Goal: Information Seeking & Learning: Learn about a topic

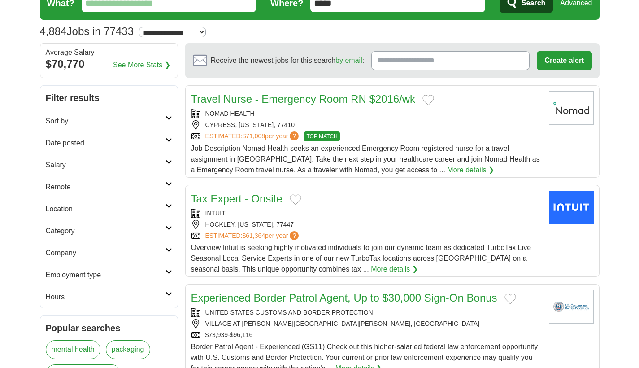
scroll to position [35, 0]
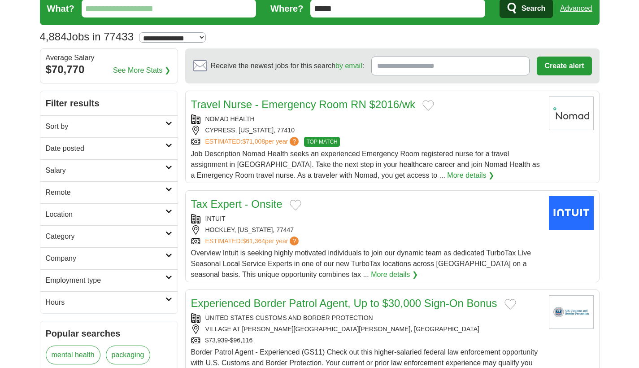
click at [155, 192] on h2 "Remote" at bounding box center [106, 192] width 120 height 11
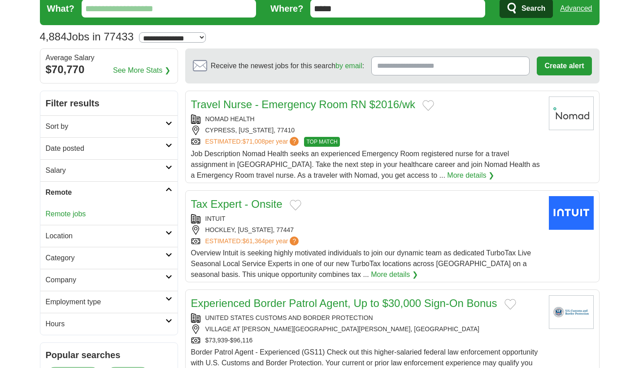
click at [155, 189] on h2 "Remote" at bounding box center [106, 192] width 120 height 11
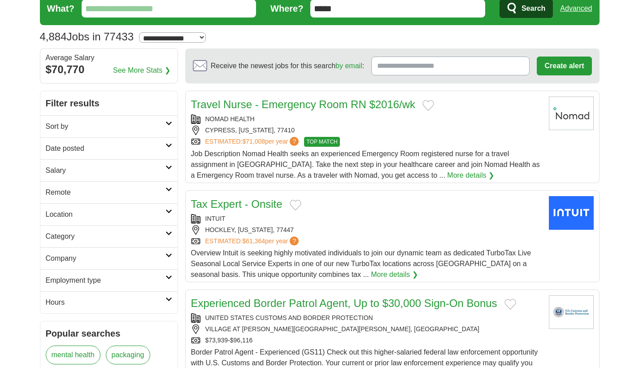
click at [154, 276] on h2 "Employment type" at bounding box center [106, 280] width 120 height 11
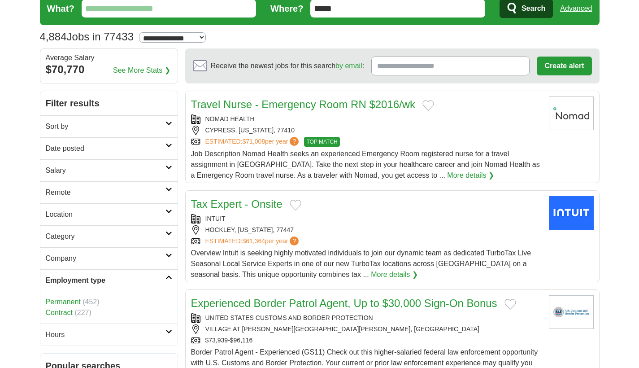
click at [154, 276] on h2 "Employment type" at bounding box center [106, 280] width 120 height 11
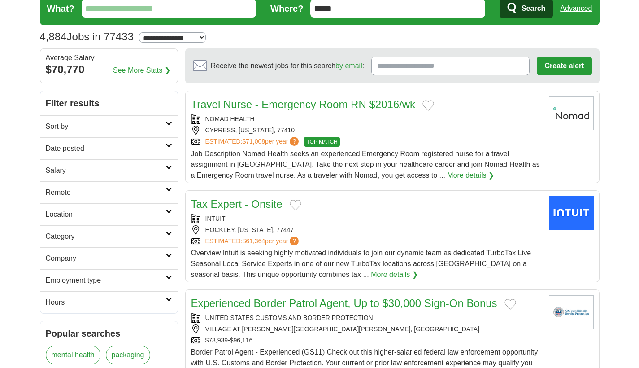
click at [154, 129] on h2 "Sort by" at bounding box center [106, 126] width 120 height 11
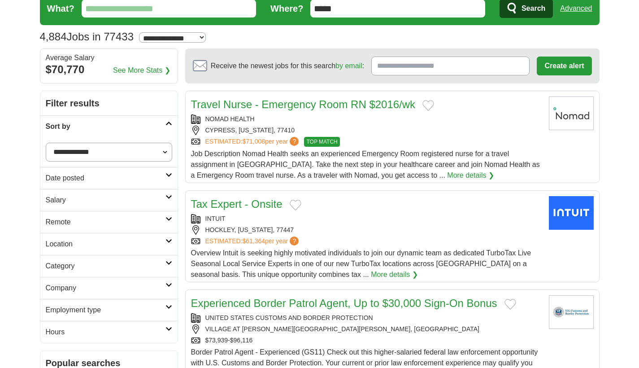
click at [154, 129] on h2 "Sort by" at bounding box center [106, 126] width 120 height 11
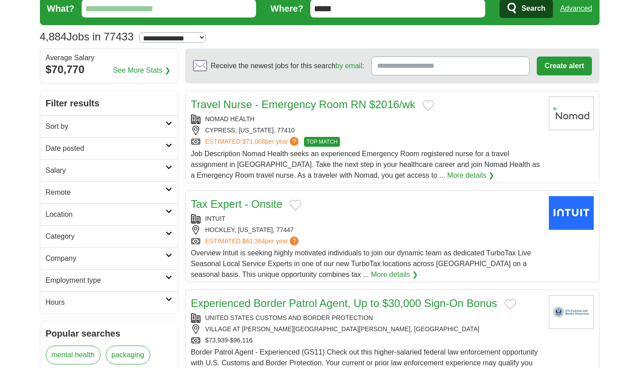
click at [143, 166] on h2 "Salary" at bounding box center [106, 170] width 120 height 11
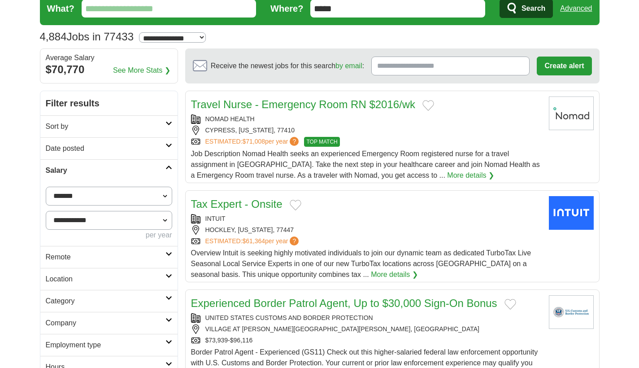
click at [143, 168] on h2 "Salary" at bounding box center [106, 170] width 120 height 11
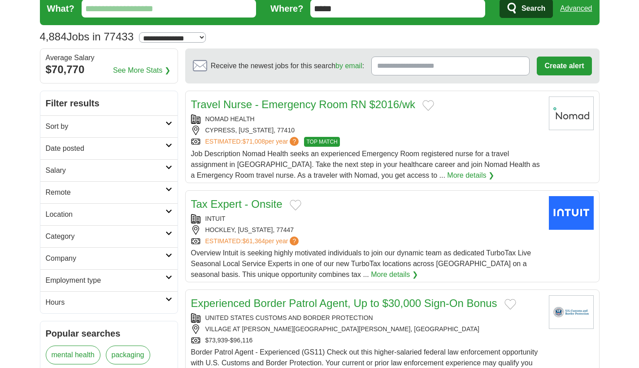
click at [135, 190] on h2 "Remote" at bounding box center [106, 192] width 120 height 11
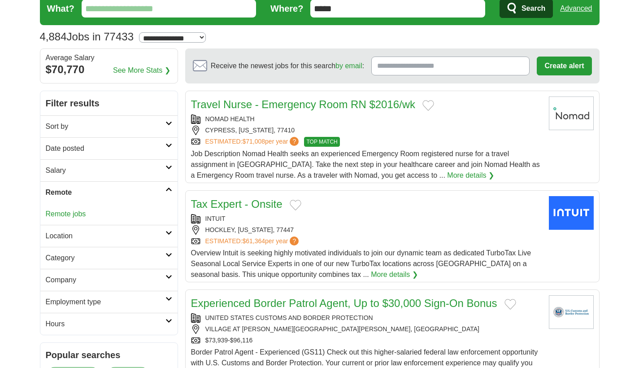
click at [76, 246] on link "Location" at bounding box center [108, 236] width 137 height 22
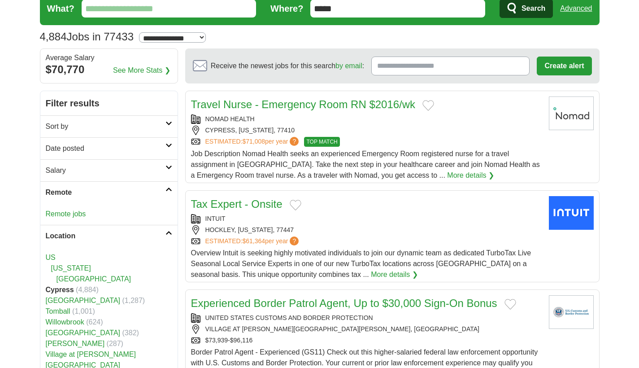
click at [80, 241] on h2 "Location" at bounding box center [106, 236] width 120 height 11
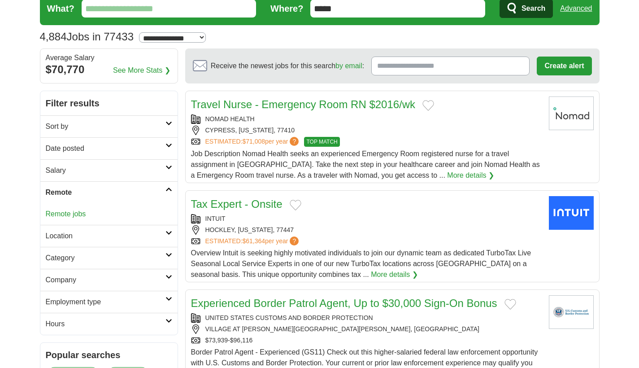
click at [81, 253] on h2 "Category" at bounding box center [106, 258] width 120 height 11
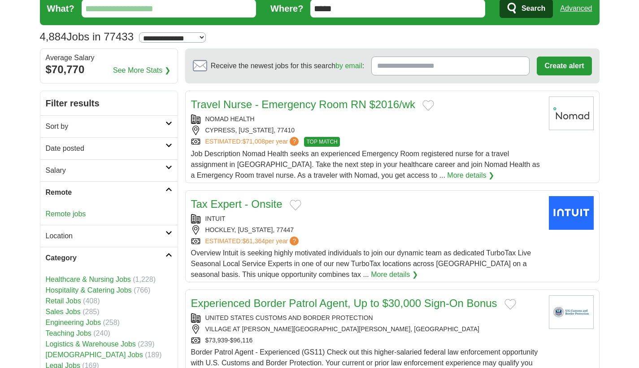
click at [81, 253] on h2 "Category" at bounding box center [106, 258] width 120 height 11
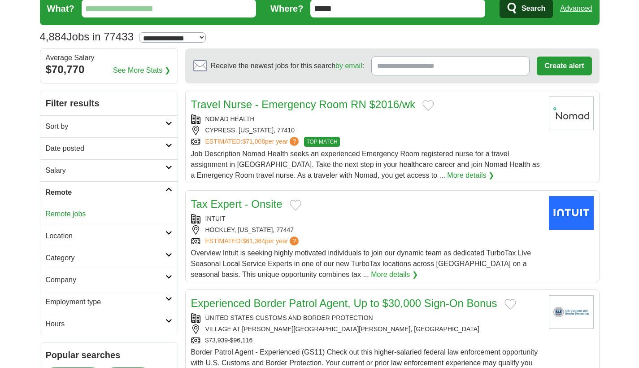
click at [367, 12] on input "*****" at bounding box center [397, 9] width 175 height 18
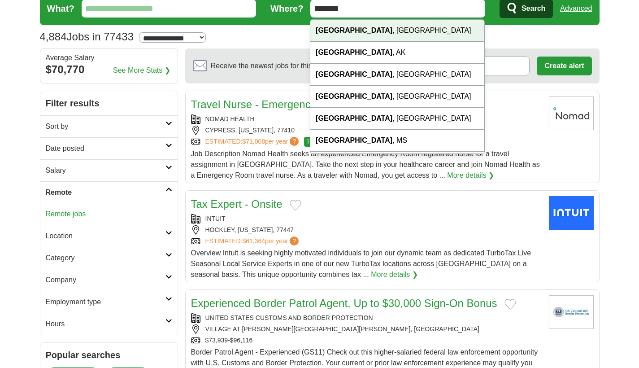
click at [375, 31] on div "Houston , TX" at bounding box center [397, 31] width 174 height 22
type input "**********"
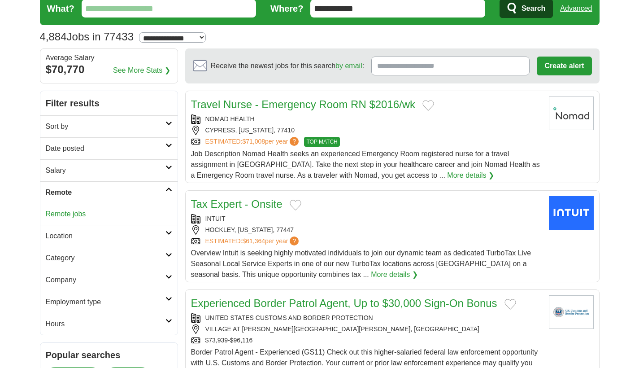
click at [516, 13] on icon "submit" at bounding box center [512, 8] width 11 height 13
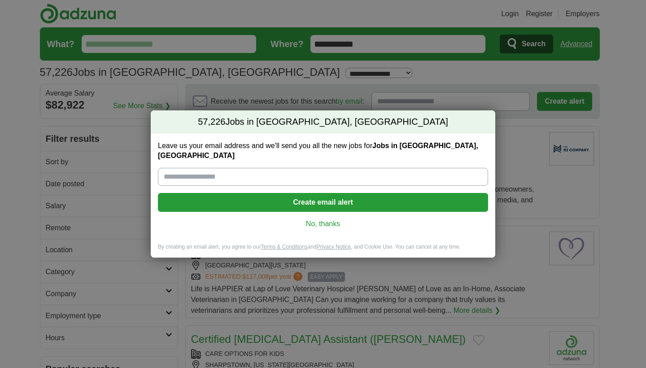
click at [308, 219] on link "No, thanks" at bounding box center [323, 224] width 316 height 10
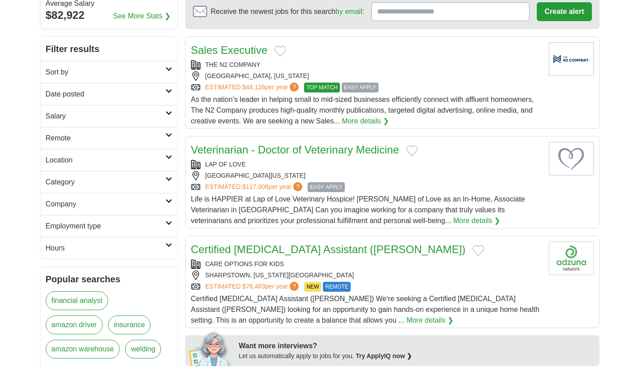
scroll to position [91, 0]
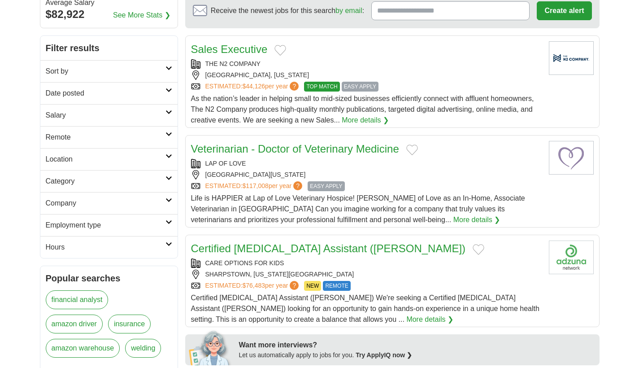
click at [111, 220] on h2 "Employment type" at bounding box center [106, 225] width 120 height 11
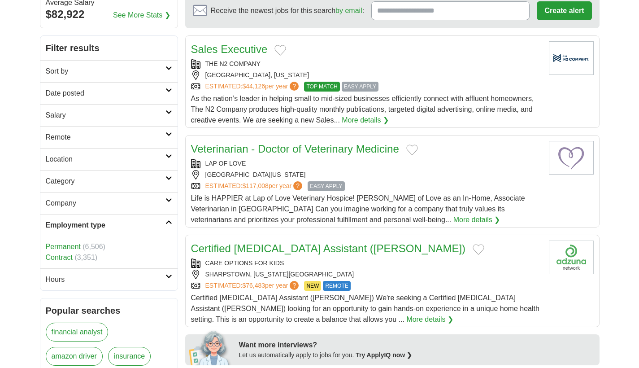
click at [111, 221] on h2 "Employment type" at bounding box center [106, 225] width 120 height 11
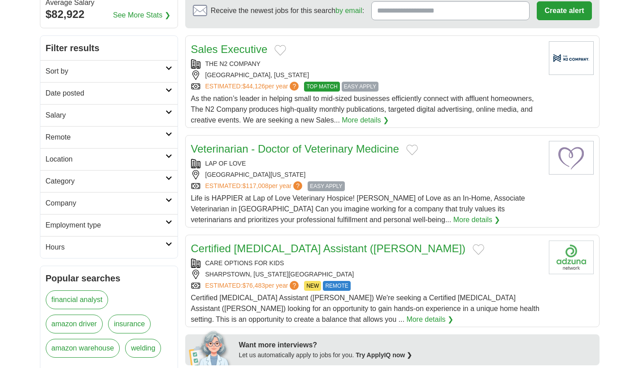
click at [116, 183] on h2 "Category" at bounding box center [106, 181] width 120 height 11
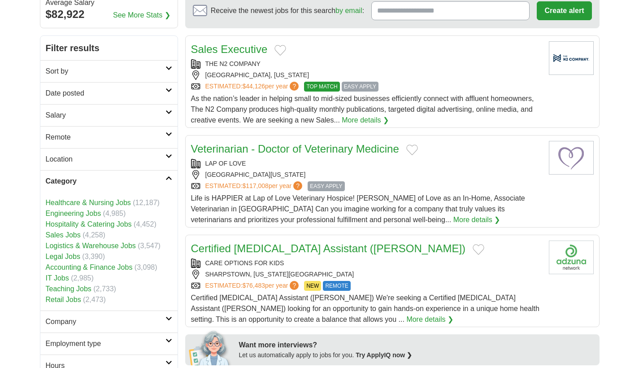
click at [93, 182] on h2 "Category" at bounding box center [106, 181] width 120 height 11
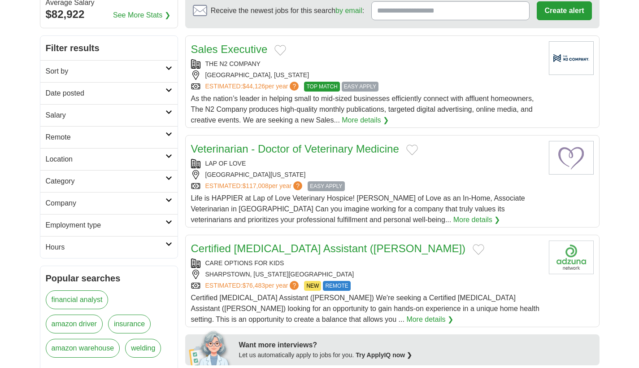
click at [80, 207] on h2 "Company" at bounding box center [106, 203] width 120 height 11
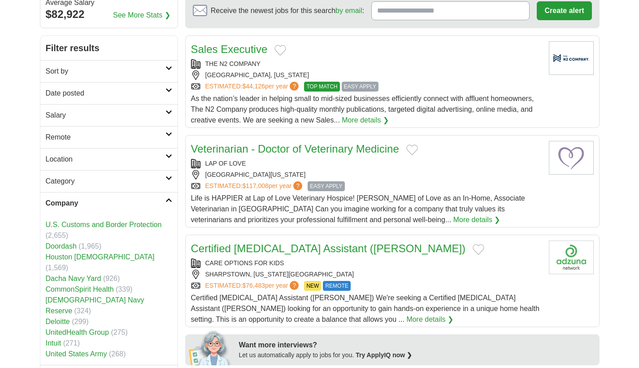
click at [79, 206] on h2 "Company" at bounding box center [106, 203] width 120 height 11
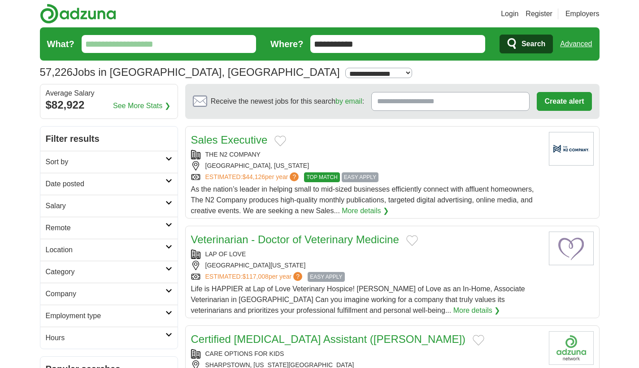
scroll to position [0, 0]
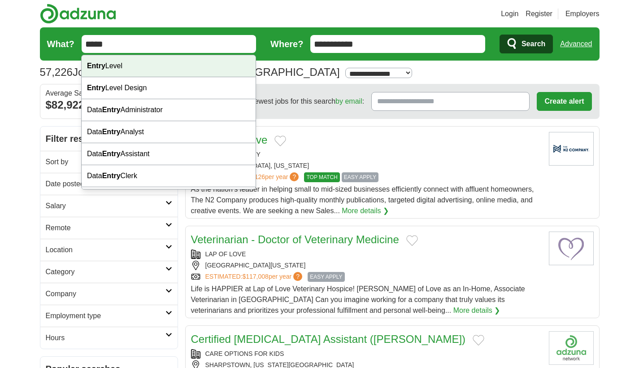
click at [109, 63] on div "Entry Level" at bounding box center [169, 66] width 174 height 22
type input "**********"
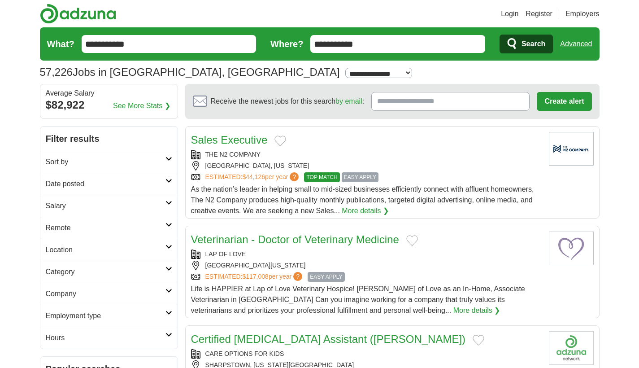
click at [515, 39] on icon "submit" at bounding box center [512, 44] width 11 height 13
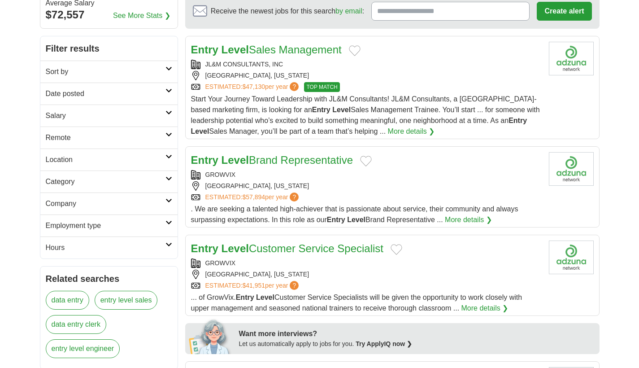
scroll to position [91, 0]
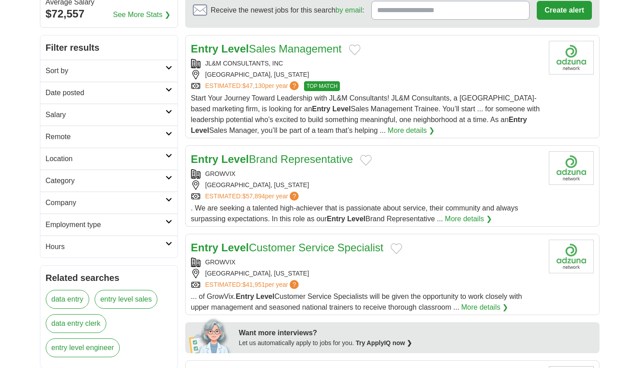
click at [304, 157] on link "Entry Level Brand Representative" at bounding box center [272, 159] width 162 height 12
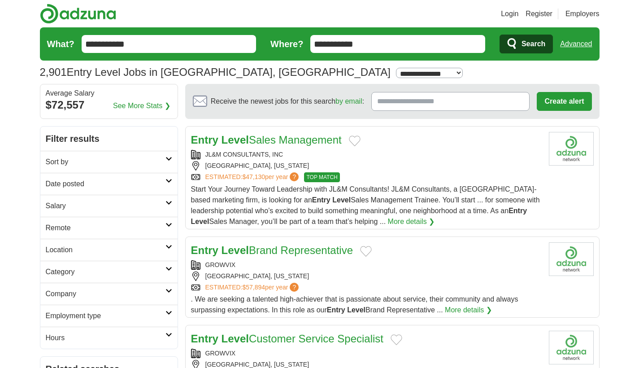
scroll to position [0, 0]
click at [78, 224] on h2 "Remote" at bounding box center [106, 228] width 120 height 11
click at [56, 253] on link "Remote jobs" at bounding box center [66, 249] width 40 height 8
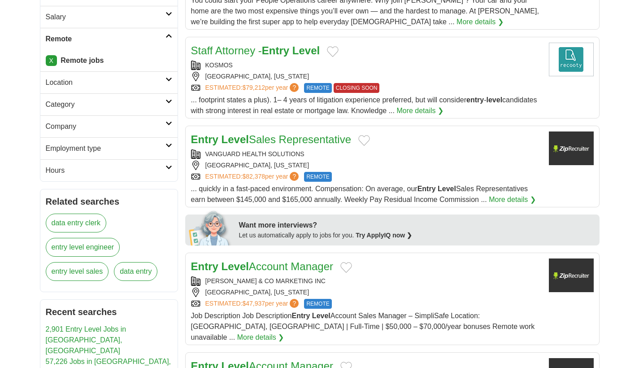
scroll to position [280, 0]
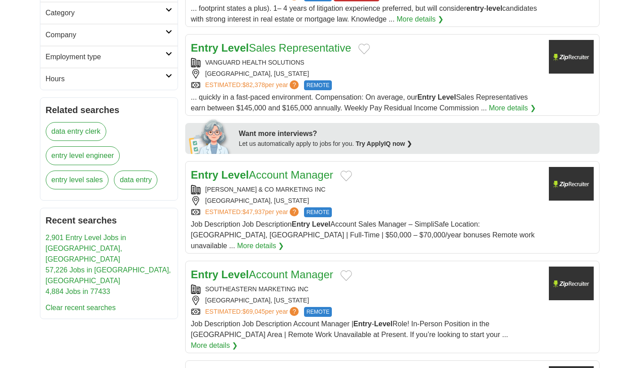
click at [285, 173] on link "Entry Level Account Manager" at bounding box center [262, 175] width 143 height 12
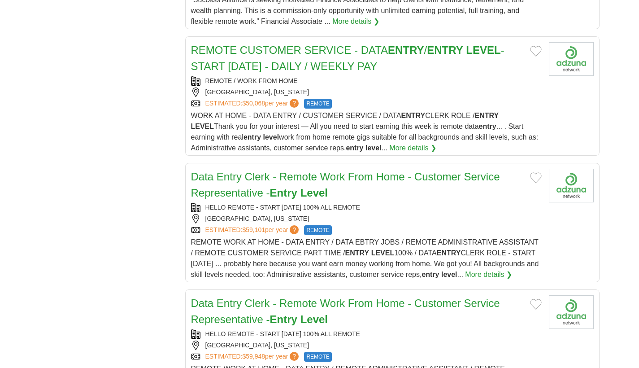
scroll to position [760, 0]
